Goal: Transaction & Acquisition: Purchase product/service

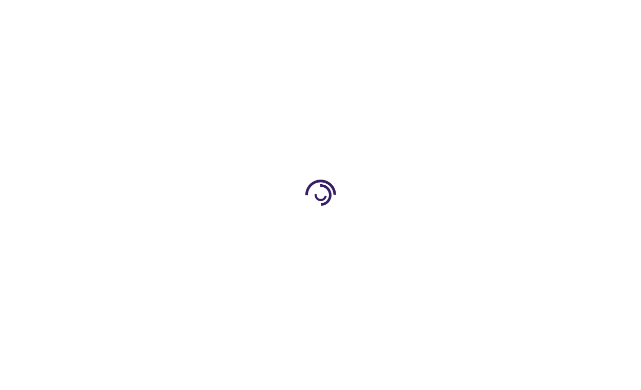
type input "0"
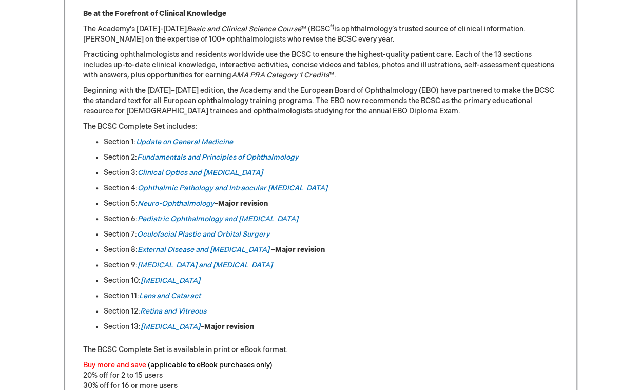
scroll to position [472, 0]
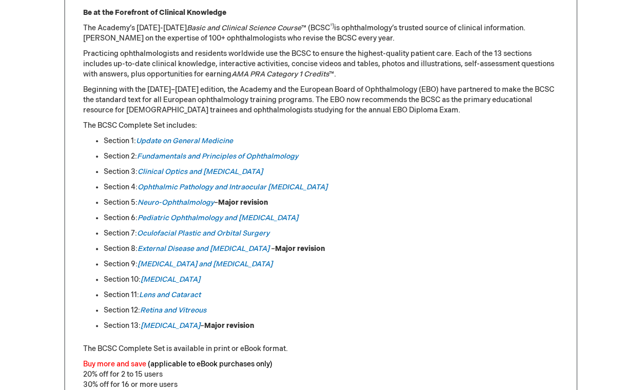
click at [231, 203] on strong "Major revision" at bounding box center [243, 202] width 50 height 9
click at [246, 201] on strong "Major revision" at bounding box center [243, 202] width 50 height 9
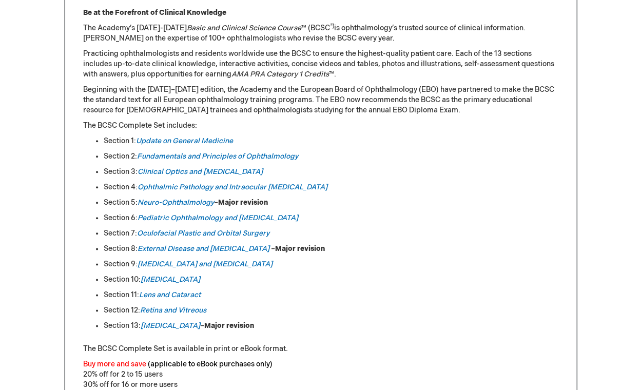
scroll to position [627, 0]
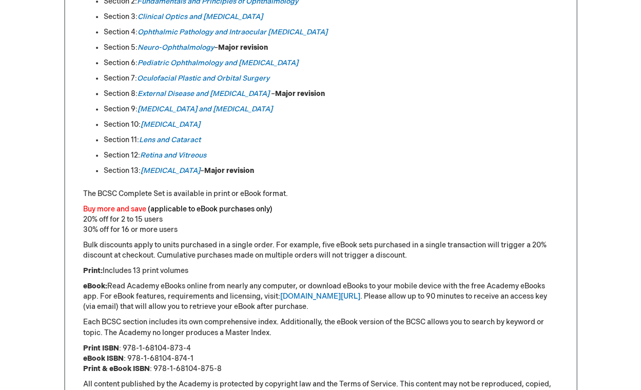
click at [236, 210] on font "(applicable to eBook purchases only)" at bounding box center [210, 209] width 125 height 9
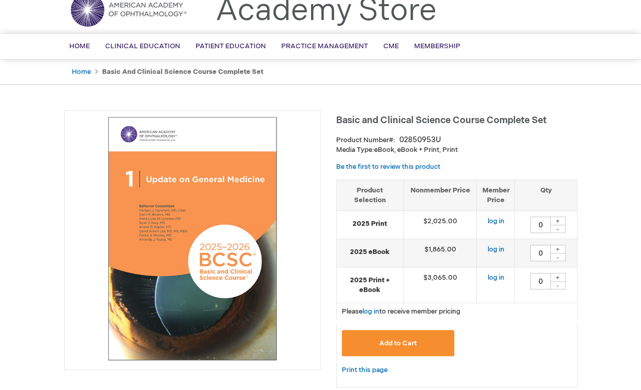
scroll to position [50, 0]
